Goal: Ask a question

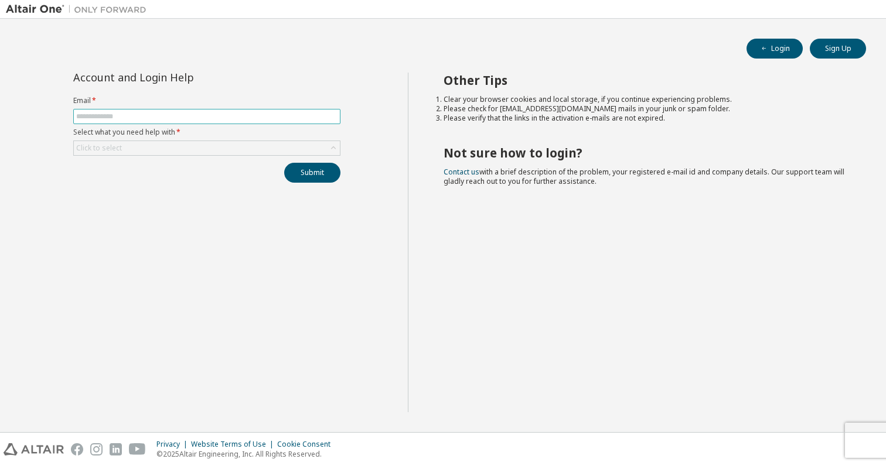
click at [323, 117] on input "text" at bounding box center [206, 116] width 261 height 9
type input "**********"
click at [174, 142] on div "Click to select" at bounding box center [207, 148] width 266 height 14
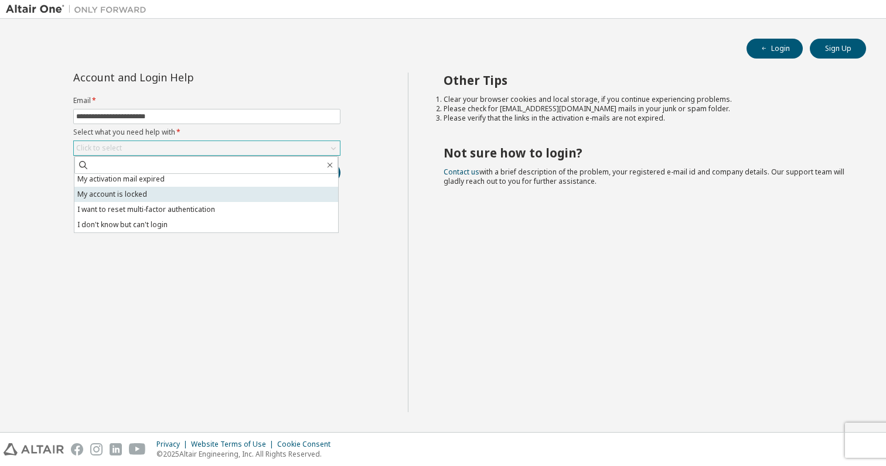
scroll to position [33, 0]
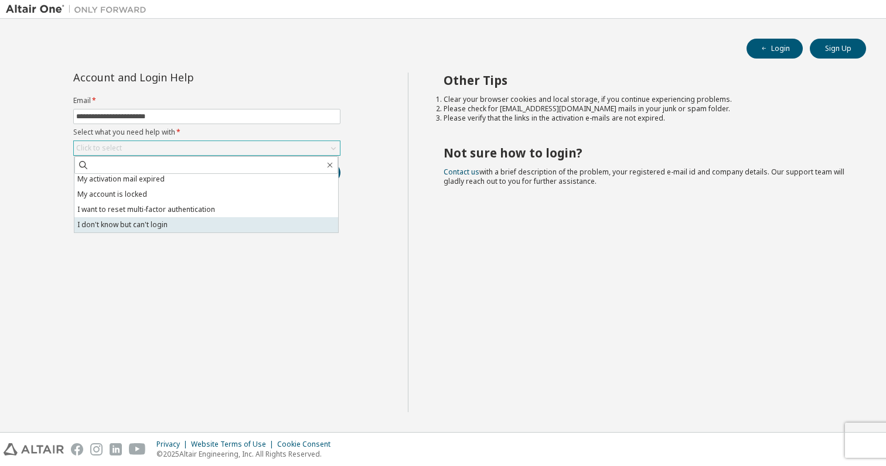
click at [152, 230] on li "I don't know but can't login" at bounding box center [206, 224] width 264 height 15
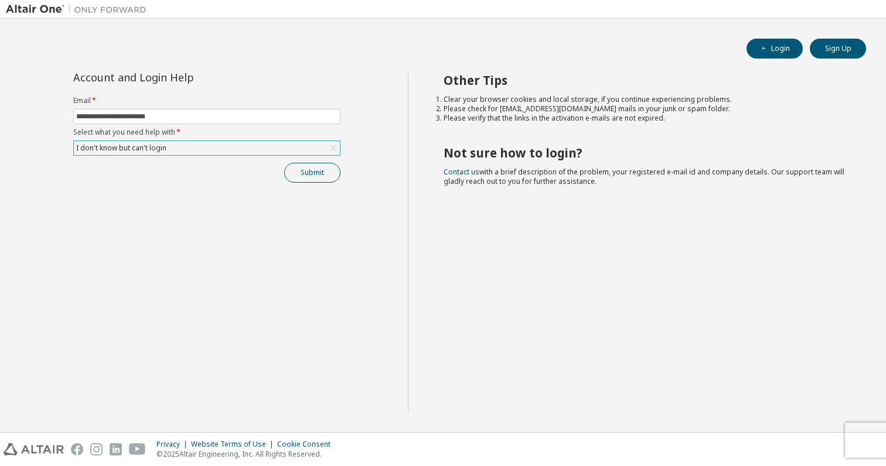
click at [308, 178] on button "Submit" at bounding box center [312, 173] width 56 height 20
click at [310, 183] on div "**********" at bounding box center [207, 243] width 402 height 340
click at [308, 176] on button "Submit" at bounding box center [312, 173] width 56 height 20
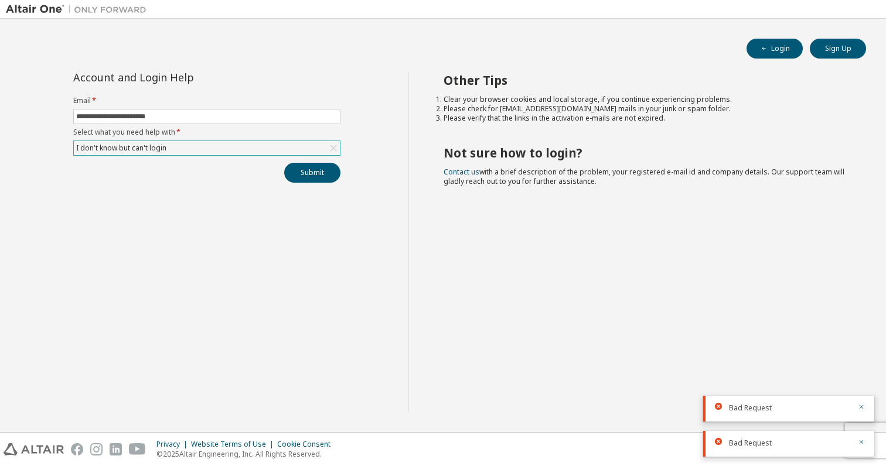
click at [336, 145] on icon at bounding box center [333, 148] width 12 height 12
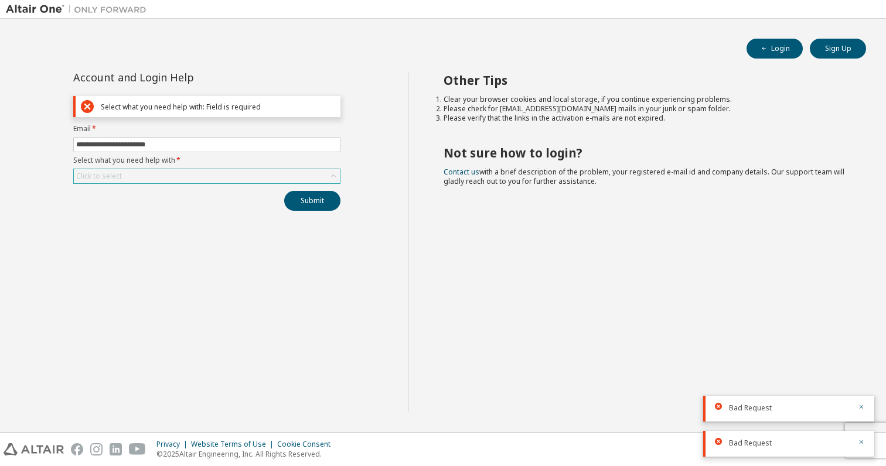
click at [261, 167] on form "**********" at bounding box center [206, 154] width 267 height 60
click at [255, 177] on div "Click to select" at bounding box center [207, 176] width 266 height 14
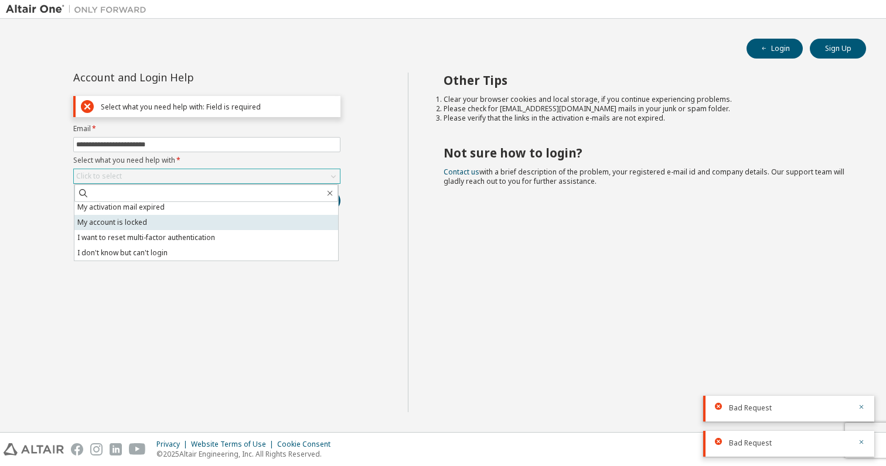
click at [194, 226] on li "My account is locked" at bounding box center [206, 222] width 264 height 15
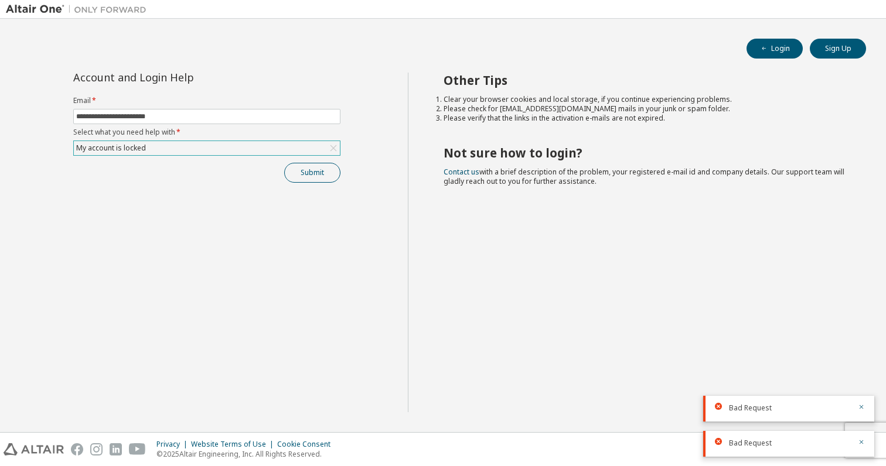
click at [299, 180] on button "Submit" at bounding box center [312, 173] width 56 height 20
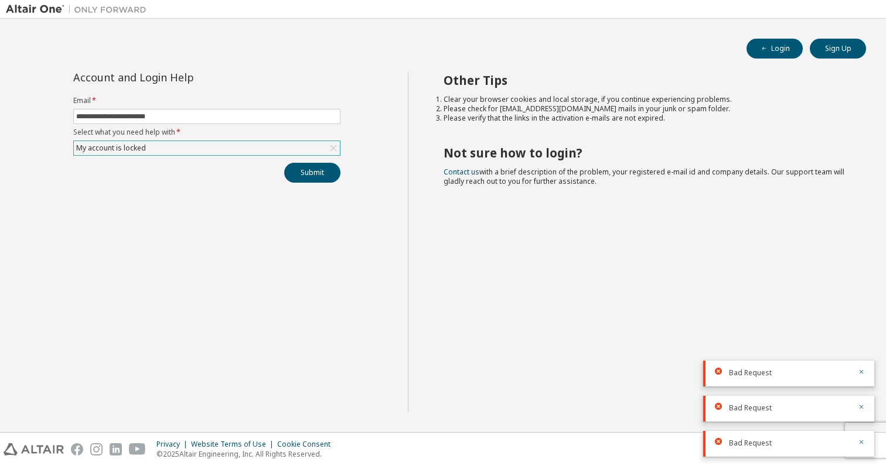
click at [701, 5] on div at bounding box center [511, 9] width 719 height 18
click at [861, 373] on icon "button" at bounding box center [861, 372] width 4 height 4
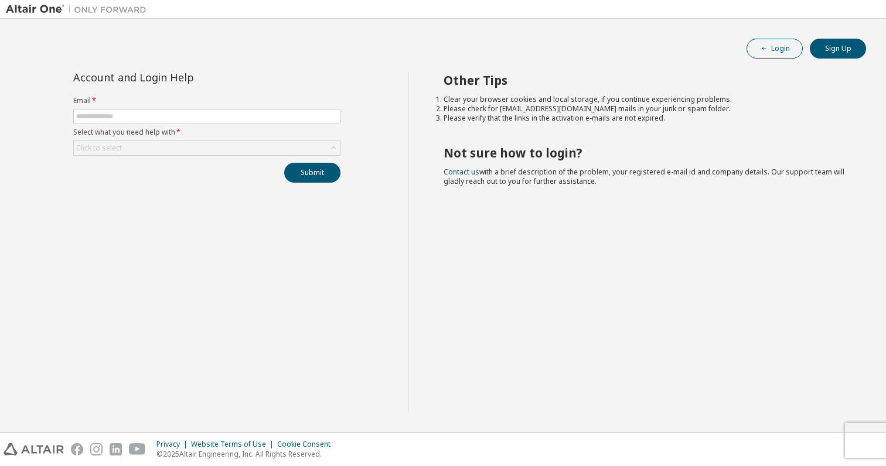
click at [774, 49] on button "Login" at bounding box center [774, 49] width 56 height 20
